Goal: Task Accomplishment & Management: Use online tool/utility

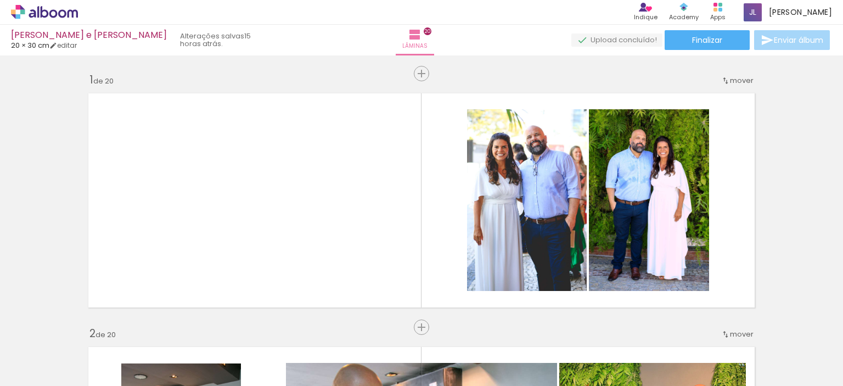
scroll to position [0, 2970]
